Goal: Information Seeking & Learning: Find contact information

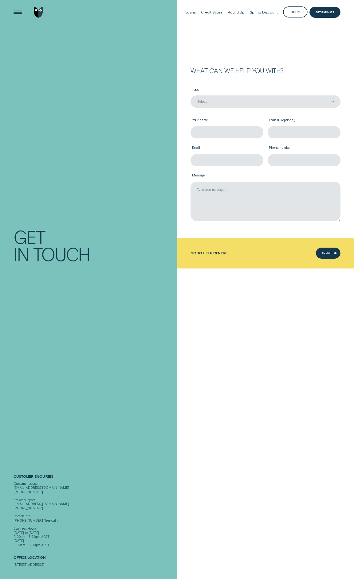
scroll to position [130, 0]
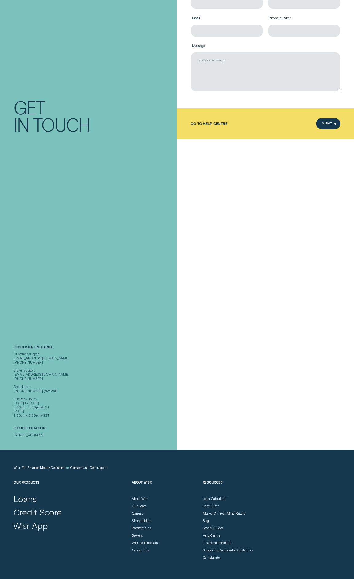
click at [19, 359] on div "Customer support [EMAIL_ADDRESS][DOMAIN_NAME] [PHONE_NUMBER] Broker support [EM…" at bounding box center [94, 384] width 161 height 65
click at [42, 360] on div "Customer support [EMAIL_ADDRESS][DOMAIN_NAME] [PHONE_NUMBER] Broker support [EM…" at bounding box center [94, 384] width 161 height 65
drag, startPoint x: 37, startPoint y: 360, endPoint x: 13, endPoint y: 359, distance: 24.0
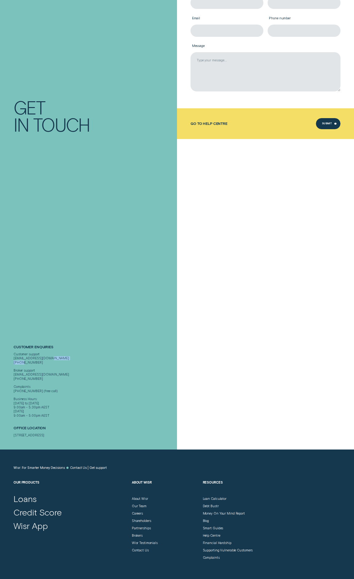
click at [13, 359] on div "Contact Get In Touch Customer Enquiries Customer support [EMAIL_ADDRESS][DOMAIN…" at bounding box center [88, 159] width 177 height 579
click at [24, 360] on div "Customer support [EMAIL_ADDRESS][DOMAIN_NAME] [PHONE_NUMBER] Broker support [EM…" at bounding box center [94, 384] width 161 height 65
copy div "1300 992 007"
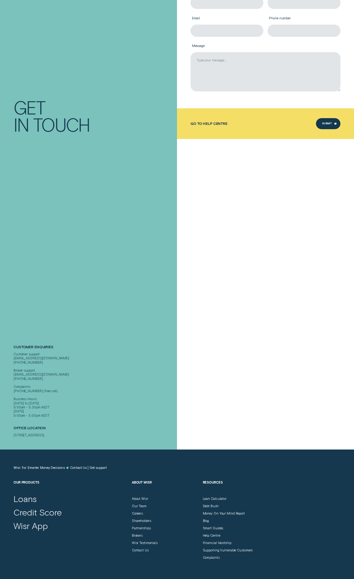
click at [24, 360] on div "Customer support [EMAIL_ADDRESS][DOMAIN_NAME] [PHONE_NUMBER] Broker support [EM…" at bounding box center [94, 384] width 161 height 65
drag, startPoint x: 34, startPoint y: 358, endPoint x: 13, endPoint y: 358, distance: 21.2
click at [13, 358] on div "Contact Get In Touch Customer Enquiries Customer support [EMAIL_ADDRESS][DOMAIN…" at bounding box center [88, 159] width 177 height 579
copy div "1300 992 007"
